Goal: Navigation & Orientation: Find specific page/section

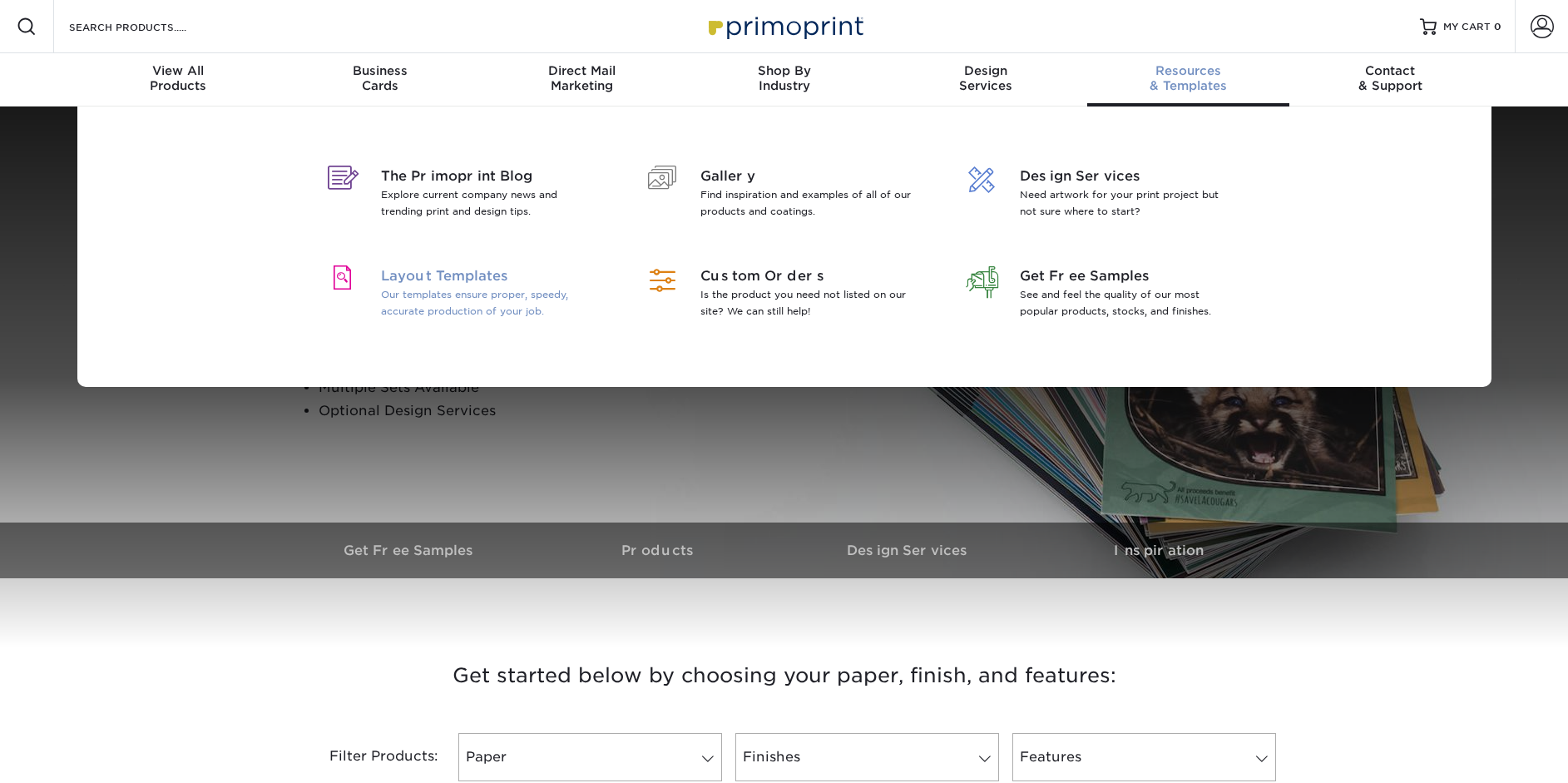
click at [464, 270] on span "Layout Templates" at bounding box center [488, 276] width 215 height 20
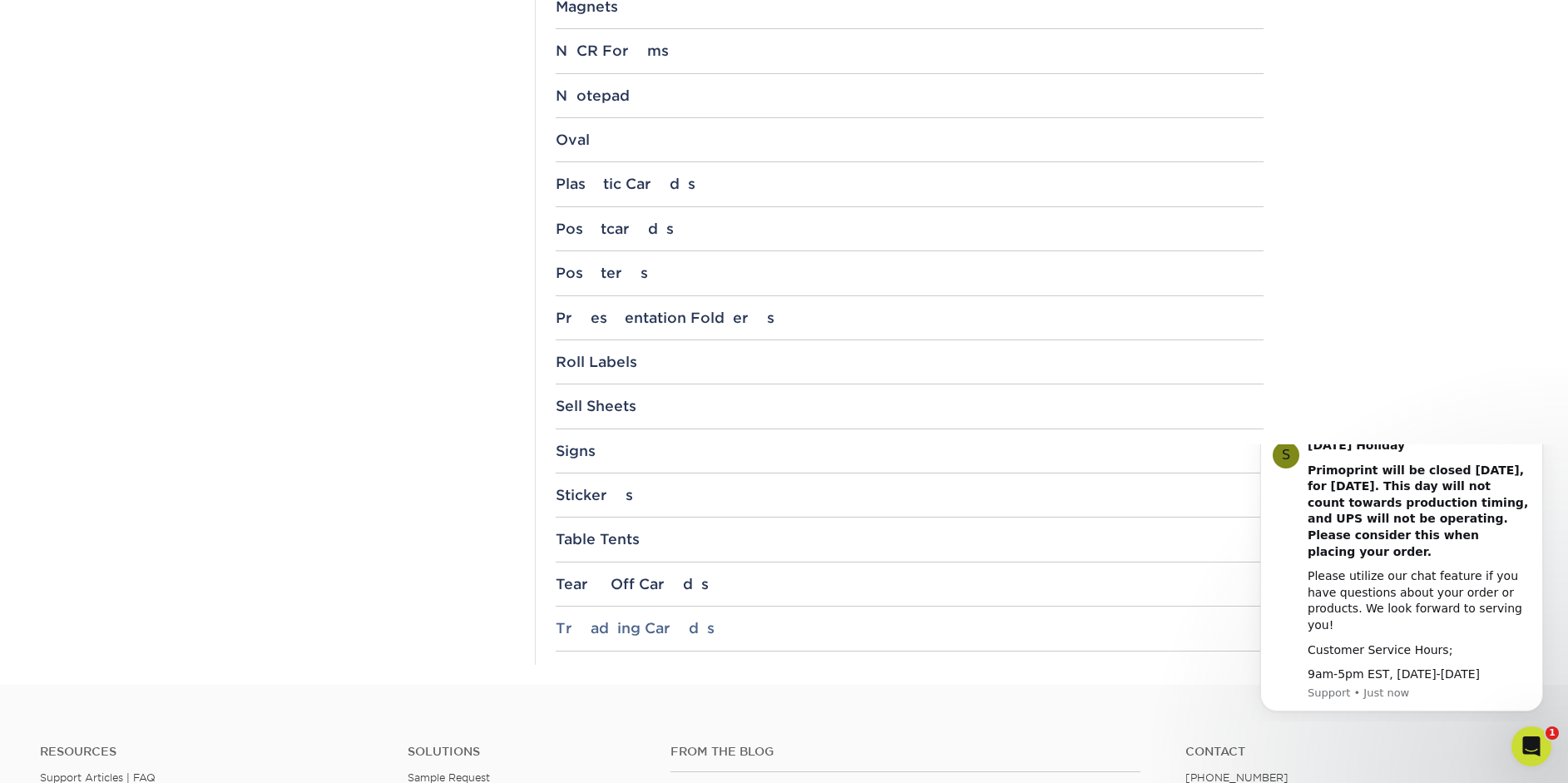
click at [615, 629] on div "Trading Cards" at bounding box center [909, 628] width 708 height 16
click at [623, 626] on div "Trading Cards" at bounding box center [909, 628] width 708 height 16
click at [634, 625] on div "Trading Cards" at bounding box center [909, 628] width 708 height 16
click at [1536, 434] on icon "Dismiss notification" at bounding box center [1537, 431] width 6 height 6
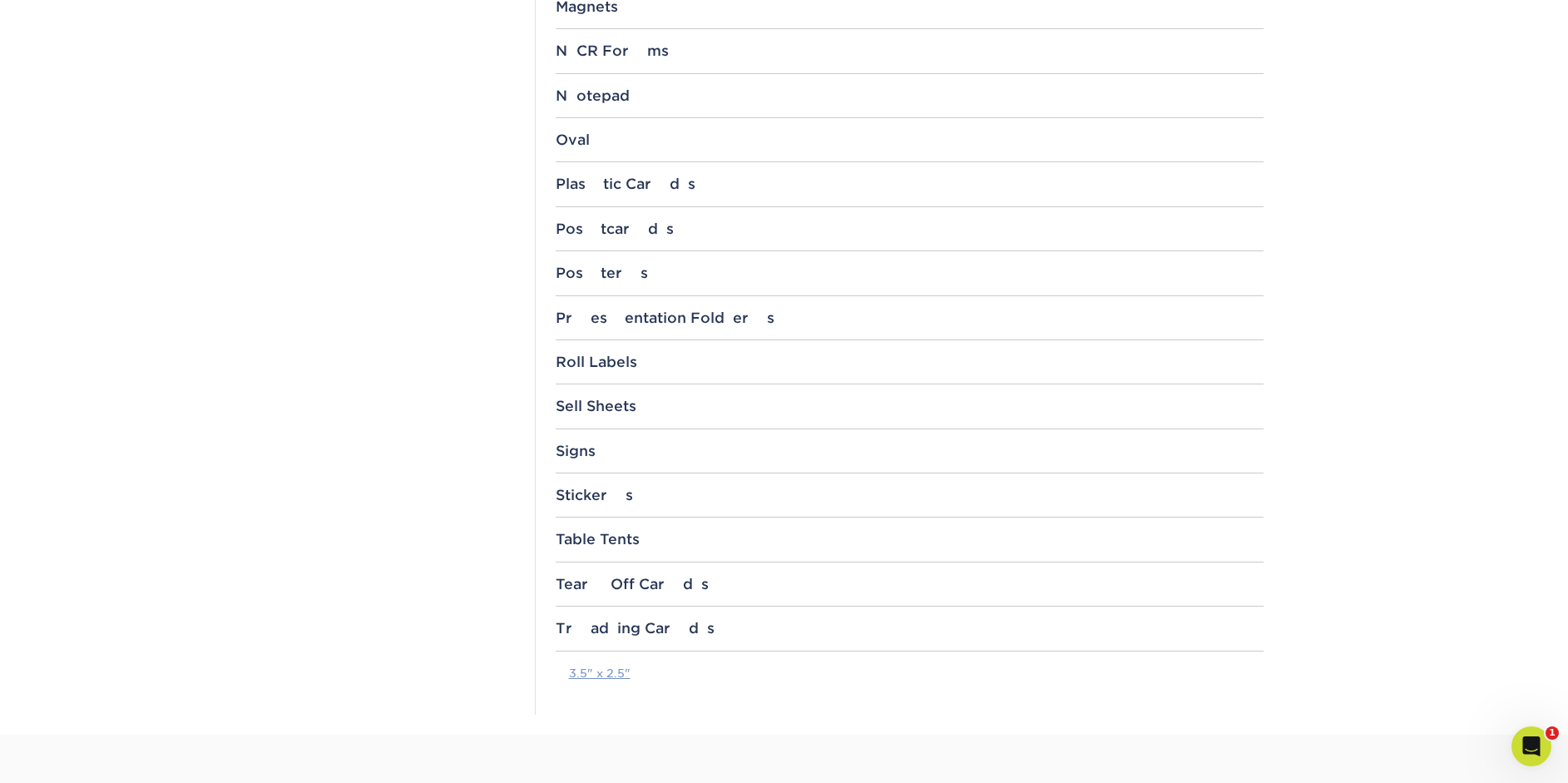
click at [594, 674] on link "3.5" x 2.5"" at bounding box center [600, 673] width 62 height 14
